Goal: Information Seeking & Learning: Get advice/opinions

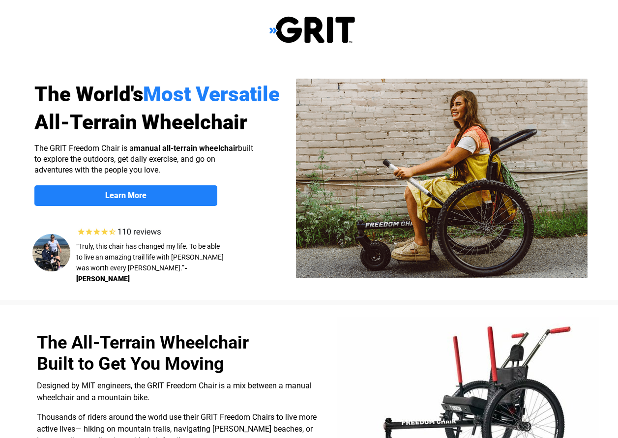
select select "US"
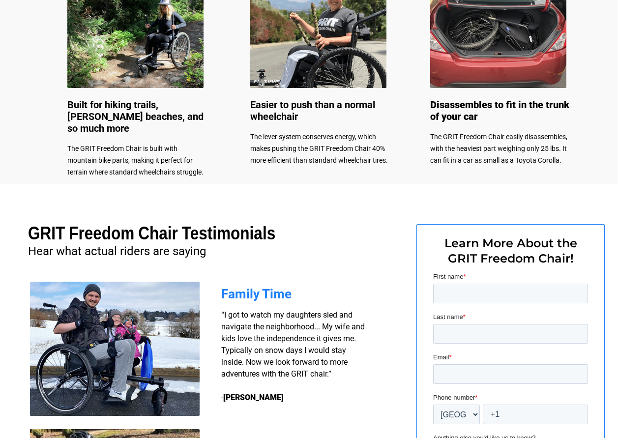
scroll to position [540, 0]
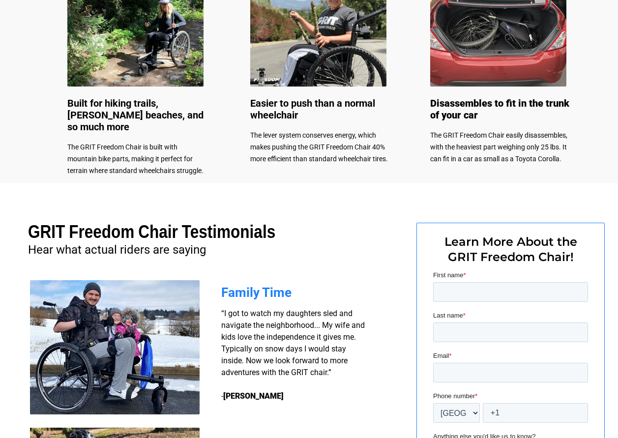
drag, startPoint x: 621, startPoint y: 146, endPoint x: 151, endPoint y: 49, distance: 479.8
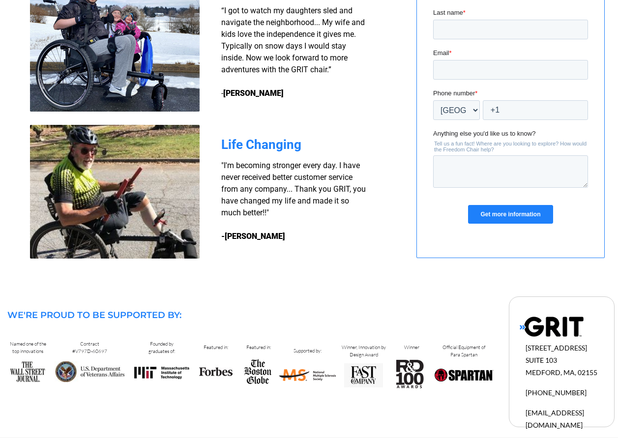
scroll to position [853, 0]
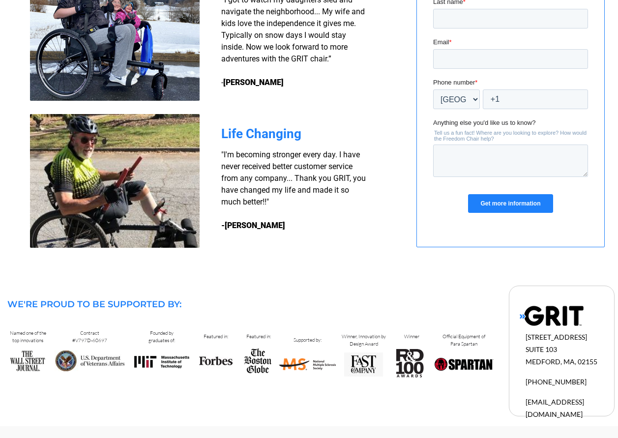
click at [459, 293] on div at bounding box center [312, 352] width 624 height 148
click at [443, 221] on div "Get more information" at bounding box center [510, 203] width 155 height 35
click at [467, 162] on textarea "Anything else you'd like us to know?" at bounding box center [510, 161] width 155 height 32
type textarea "HOW MUCH DOES IT COST"
click at [503, 98] on input "+1" at bounding box center [535, 99] width 105 height 20
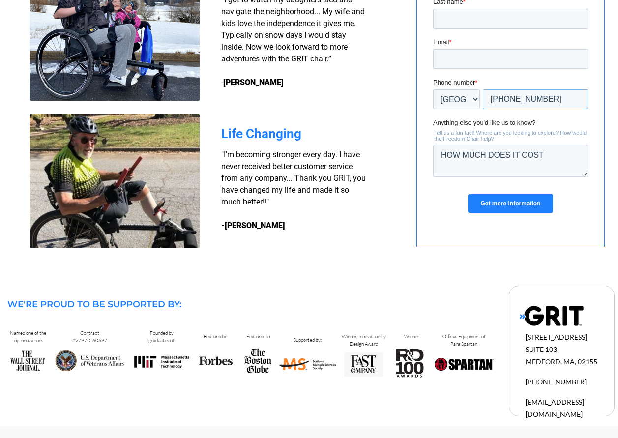
type input "+1 4022769848"
click at [495, 203] on input "Get more information" at bounding box center [510, 203] width 85 height 19
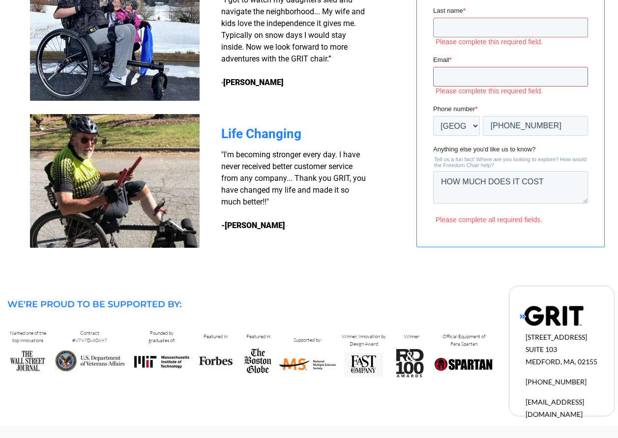
click at [463, 81] on input "Email *" at bounding box center [510, 77] width 155 height 20
click at [458, 27] on input "Last name *" at bounding box center [510, 28] width 155 height 20
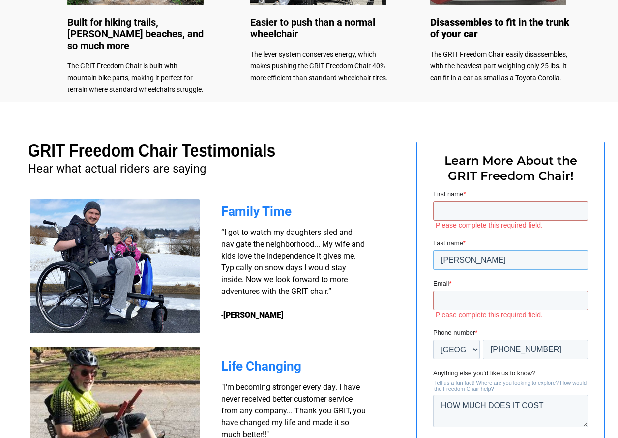
scroll to position [624, 0]
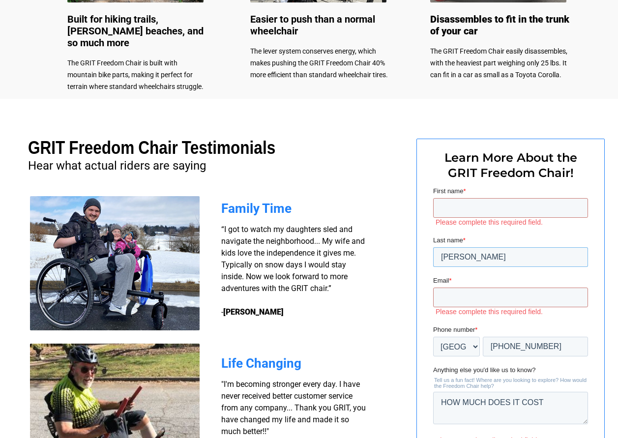
type input "BEDEL"
click at [521, 208] on input "First name *" at bounding box center [510, 208] width 155 height 20
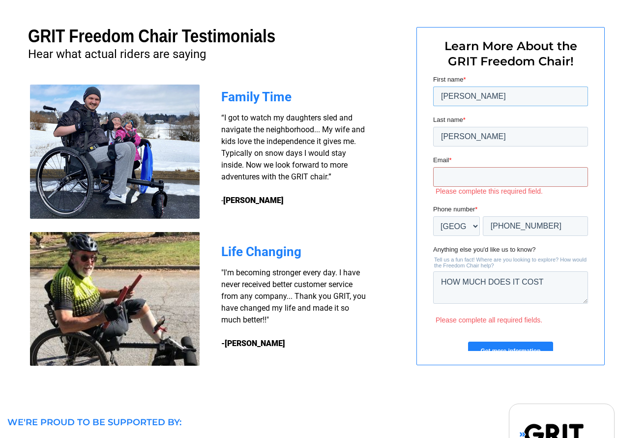
scroll to position [743, 0]
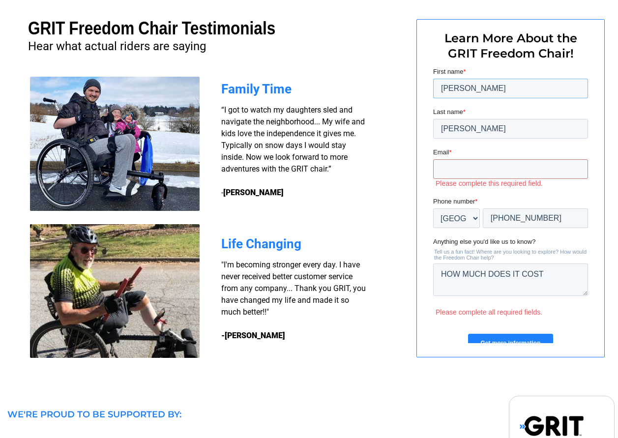
type input "BARB"
click at [458, 167] on input "Email *" at bounding box center [510, 169] width 155 height 20
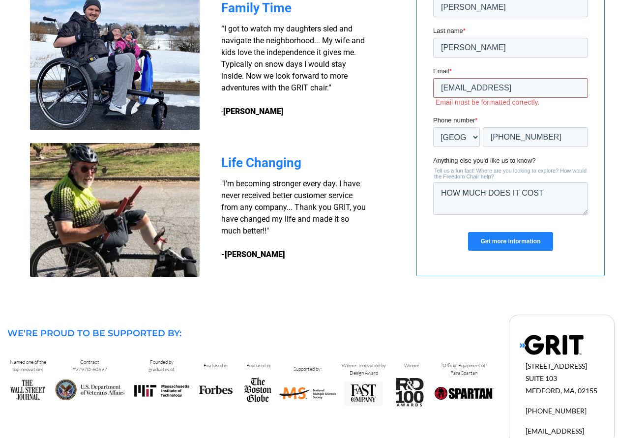
scroll to position [853, 0]
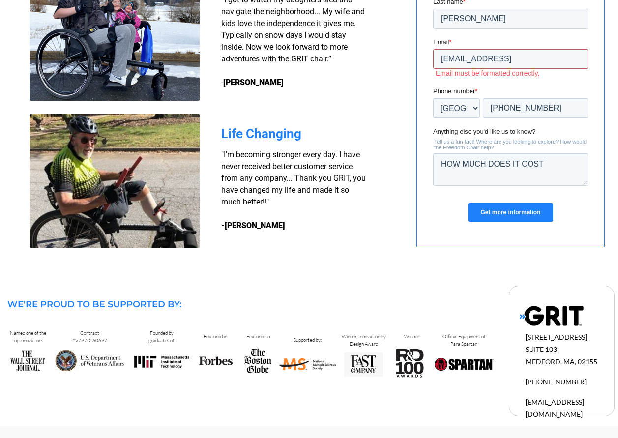
type input "BARBBEDEL70@GMAIL"
click at [97, 359] on img at bounding box center [90, 360] width 70 height 21
click at [505, 209] on input "Get more information" at bounding box center [510, 212] width 85 height 19
click at [498, 216] on input "Get more information" at bounding box center [510, 212] width 85 height 19
click at [500, 215] on input "Get more information" at bounding box center [510, 212] width 85 height 19
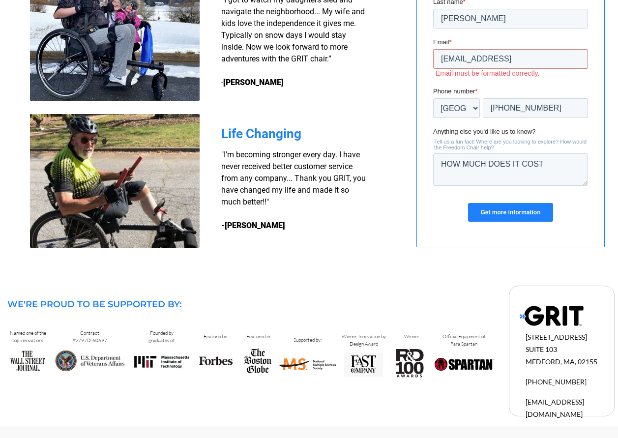
click at [500, 215] on input "Get more information" at bounding box center [510, 212] width 85 height 19
click at [471, 340] on p "Official Equipment of Para Spartan" at bounding box center [464, 339] width 50 height 15
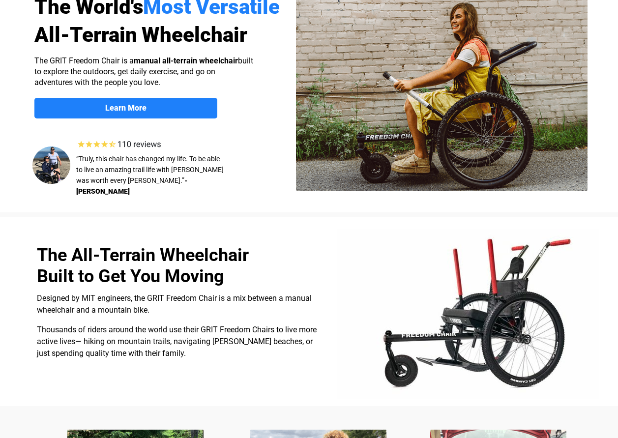
click at [394, 286] on img at bounding box center [468, 314] width 262 height 170
click at [176, 286] on h2 "The All-Terrain Wheelchair Built to Get You Moving" at bounding box center [150, 268] width 227 height 42
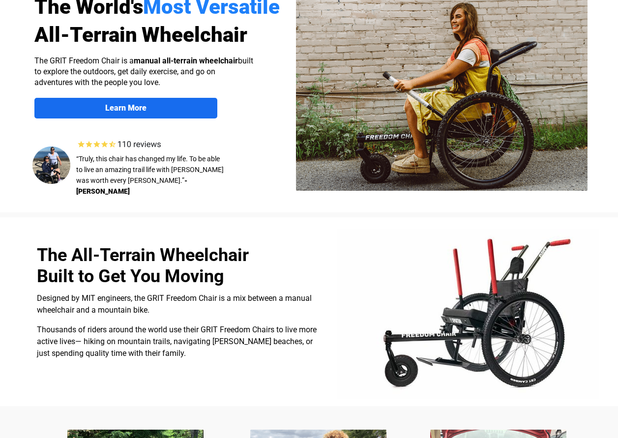
click at [121, 107] on strong "Learn More" at bounding box center [125, 107] width 41 height 9
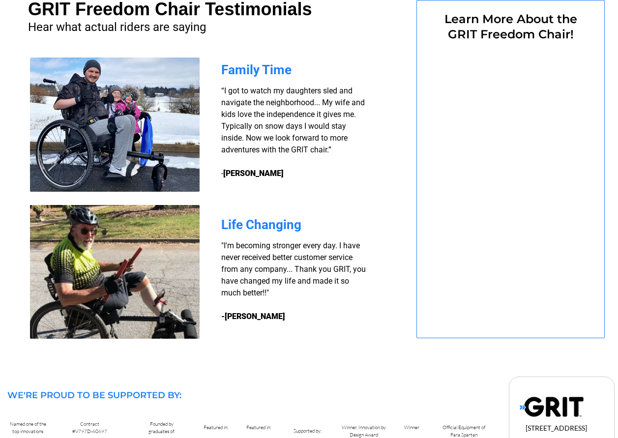
select select "US"
